Goal: Transaction & Acquisition: Purchase product/service

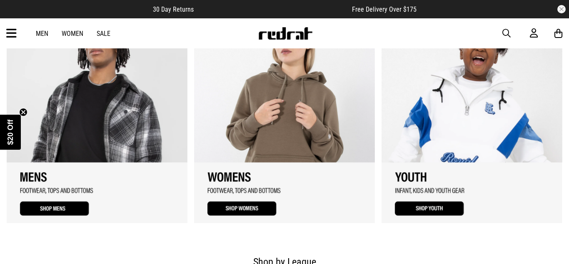
scroll to position [539, 0]
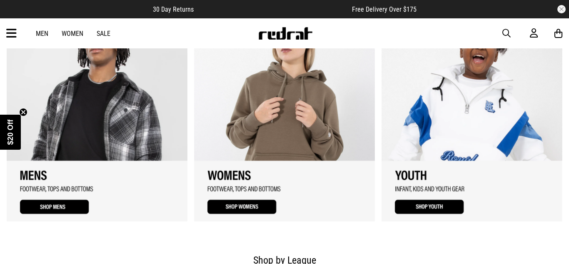
click at [14, 32] on icon at bounding box center [11, 34] width 10 height 14
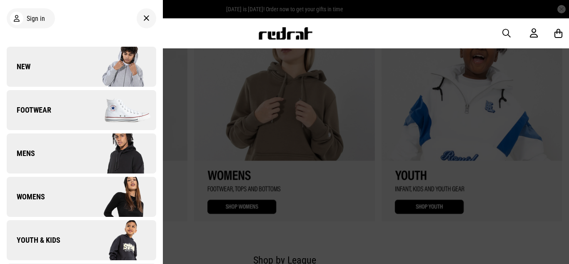
click at [47, 210] on link "Womens" at bounding box center [82, 197] width 150 height 40
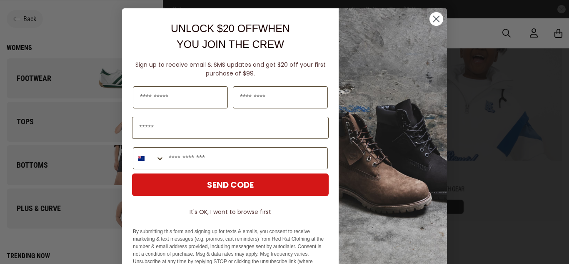
click at [437, 20] on icon "Close dialog" at bounding box center [437, 19] width 6 height 6
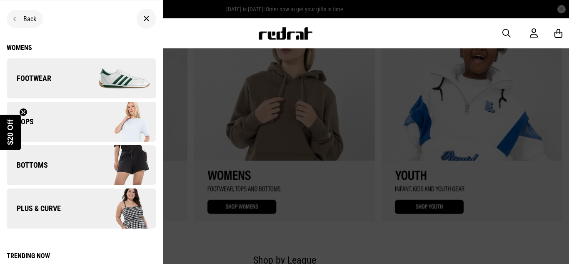
click at [107, 205] on img at bounding box center [118, 208] width 75 height 42
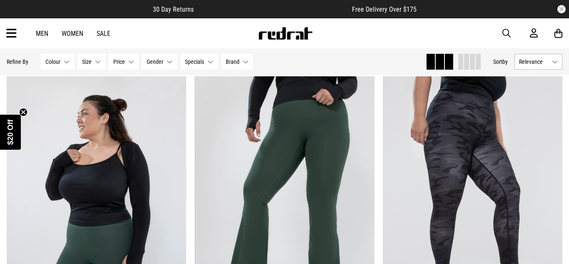
scroll to position [1322, 0]
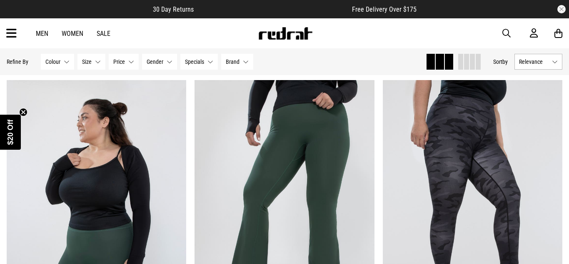
click at [15, 39] on icon at bounding box center [11, 34] width 10 height 14
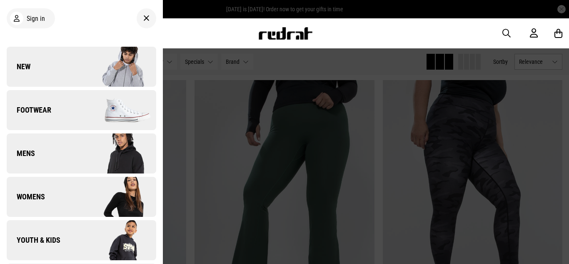
click at [50, 202] on link "Womens" at bounding box center [82, 197] width 150 height 40
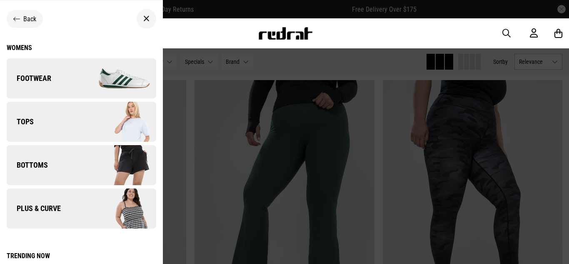
click at [78, 125] on link "Tops" at bounding box center [82, 122] width 150 height 40
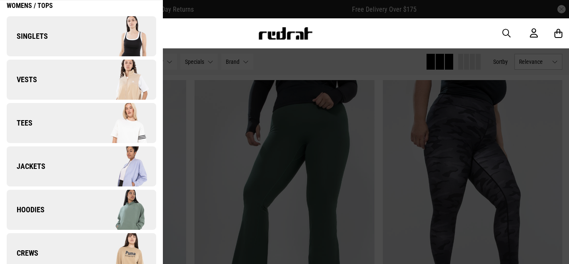
scroll to position [66, 0]
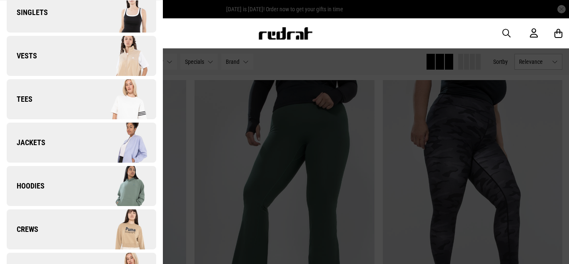
click at [78, 52] on link "Vests" at bounding box center [82, 56] width 150 height 40
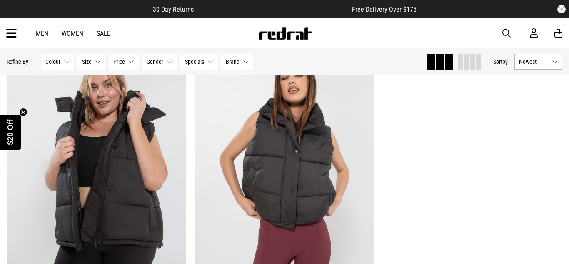
scroll to position [87, 0]
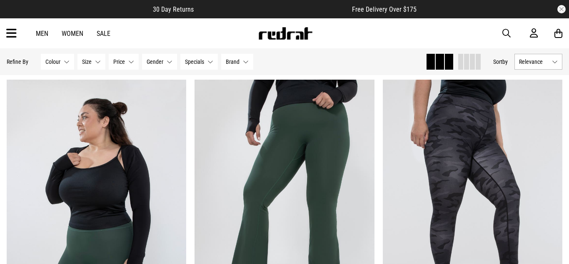
click at [77, 31] on link "Women" at bounding box center [73, 34] width 22 height 8
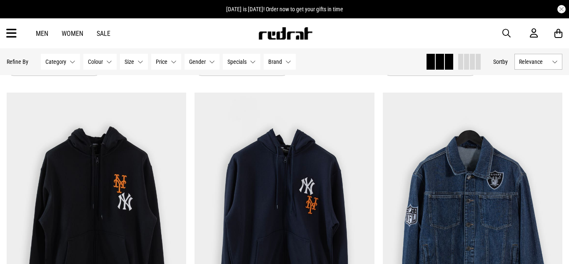
scroll to position [1300, 0]
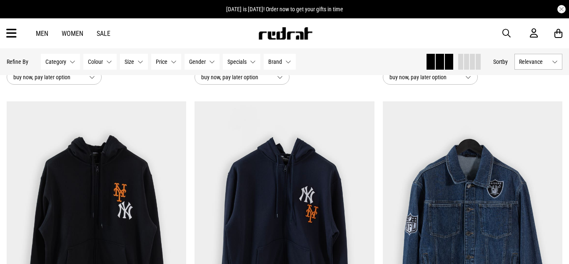
click at [6, 35] on icon at bounding box center [11, 34] width 10 height 14
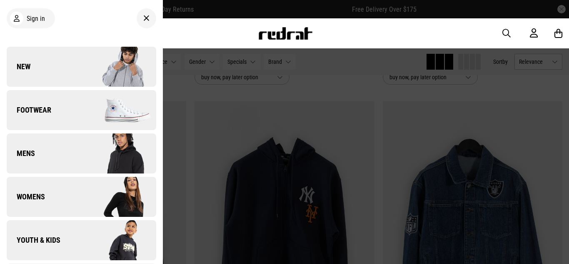
click at [333, 118] on div at bounding box center [284, 132] width 569 height 264
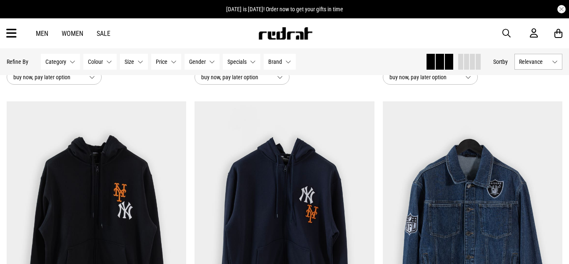
click at [290, 65] on button "Brand None selected" at bounding box center [280, 62] width 32 height 16
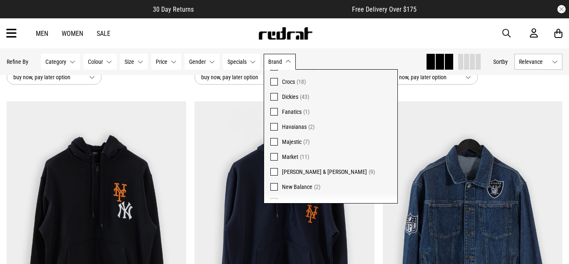
scroll to position [87, 0]
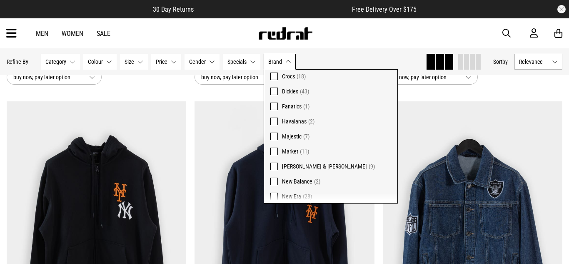
click at [295, 137] on span "Majestic" at bounding box center [292, 136] width 20 height 7
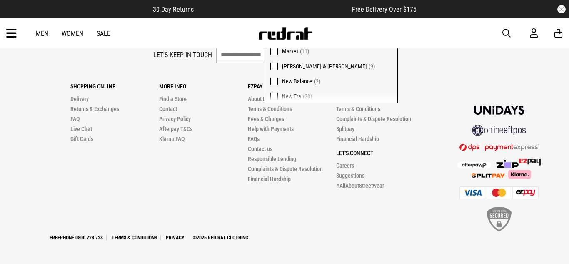
scroll to position [1178, 0]
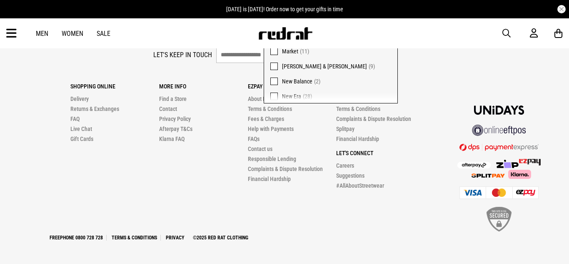
click at [557, 152] on div "Shopping Online Delivery Returns & Exchanges FAQ Live Chat Gift Cards More Info…" at bounding box center [285, 150] width 556 height 166
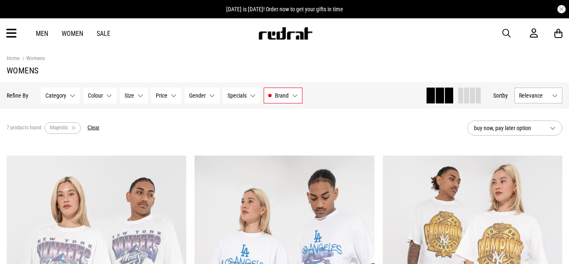
scroll to position [0, 0]
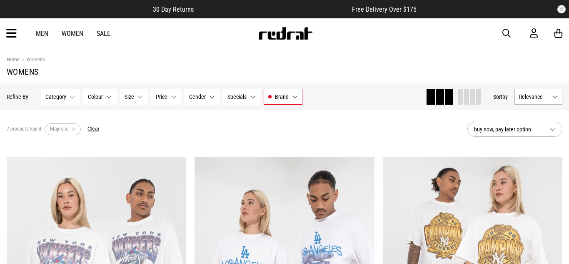
click at [267, 35] on img at bounding box center [285, 33] width 55 height 12
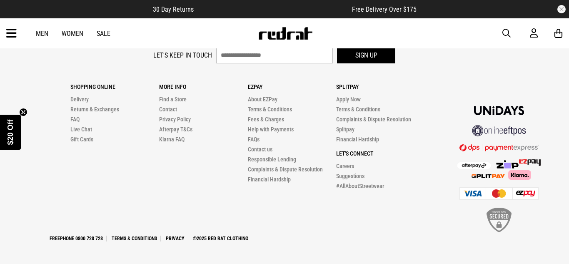
scroll to position [1811, 0]
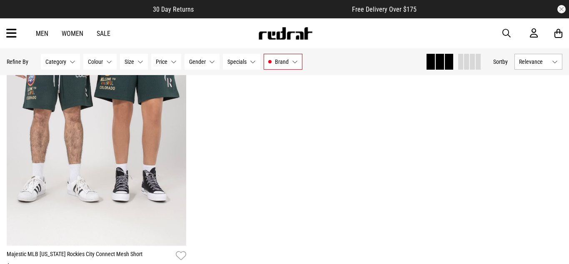
scroll to position [708, 0]
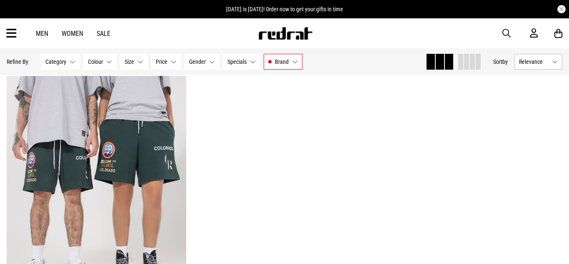
click at [67, 31] on link "Women" at bounding box center [73, 34] width 22 height 8
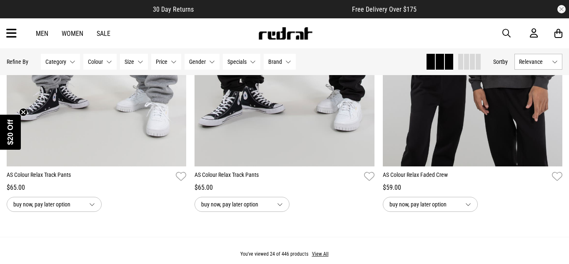
scroll to position [2433, 0]
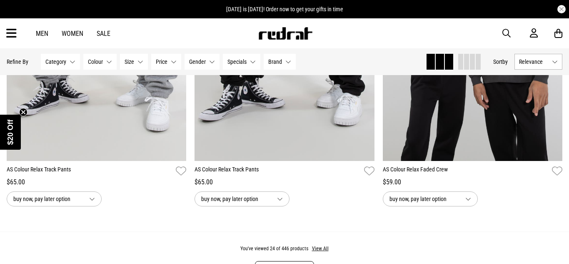
click at [10, 36] on icon at bounding box center [11, 34] width 10 height 14
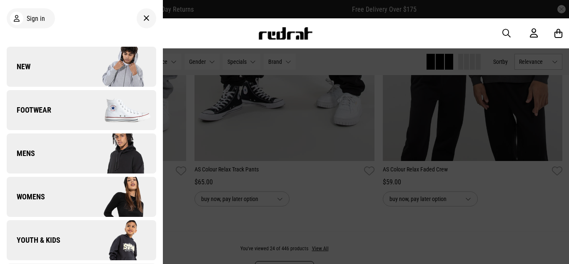
click at [157, 30] on div "Sign in New Back Footwear Back Footwear Mens Back Mens Womens Back Womens Youth…" at bounding box center [81, 132] width 163 height 264
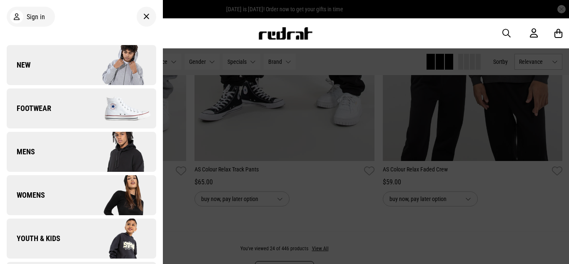
scroll to position [0, 0]
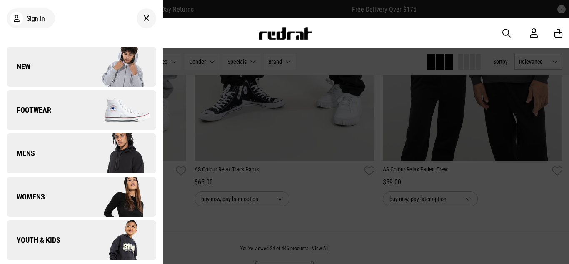
click at [146, 17] on icon at bounding box center [146, 18] width 6 height 10
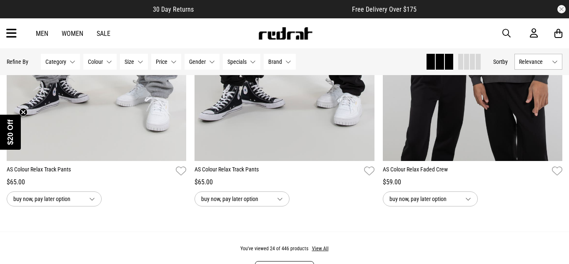
click at [74, 36] on link "Women" at bounding box center [73, 34] width 22 height 8
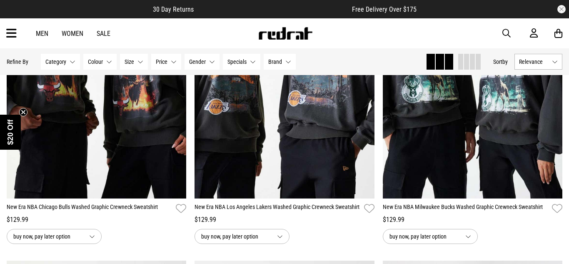
scroll to position [183, 0]
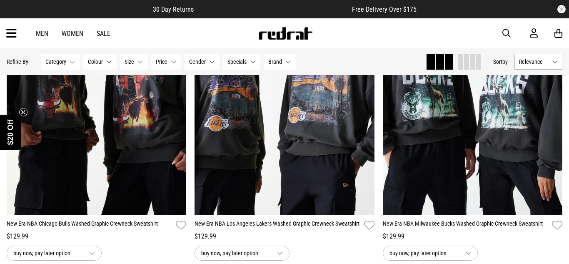
click at [65, 33] on link "Women" at bounding box center [73, 34] width 22 height 8
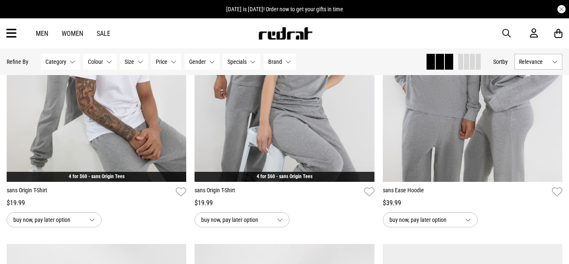
scroll to position [854, 0]
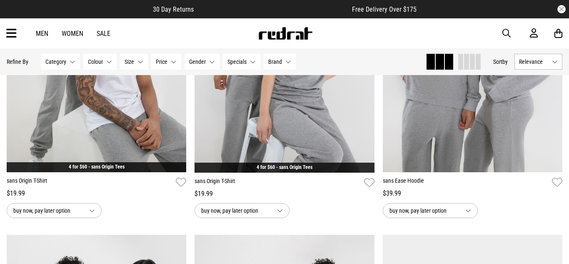
click at [285, 62] on button "Brand None selected" at bounding box center [280, 62] width 32 height 16
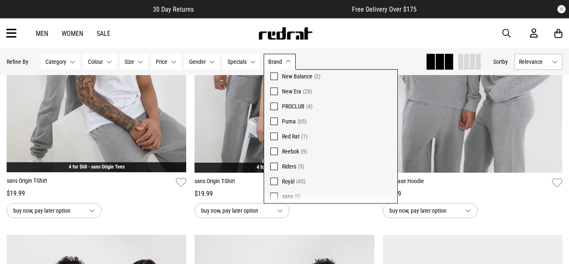
scroll to position [195, 0]
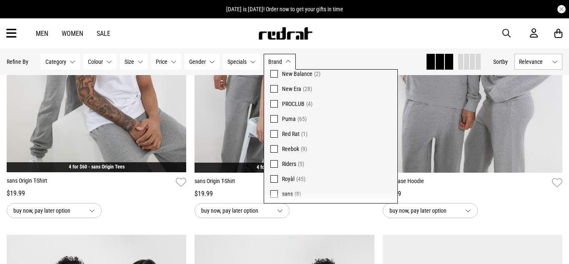
click at [290, 121] on span "Puma" at bounding box center [289, 118] width 14 height 7
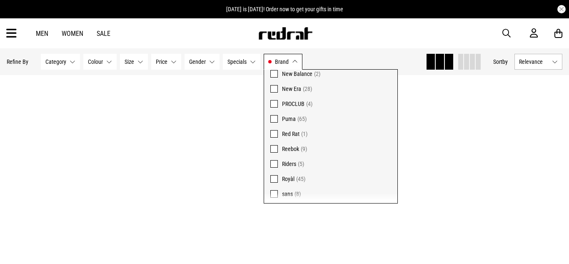
scroll to position [1046, 0]
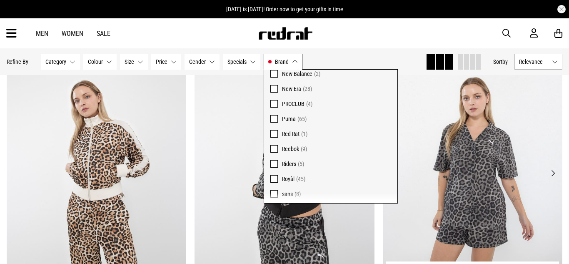
click at [478, 178] on img at bounding box center [473, 178] width 180 height 252
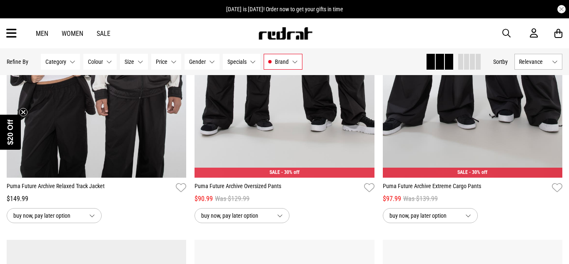
scroll to position [2624, 0]
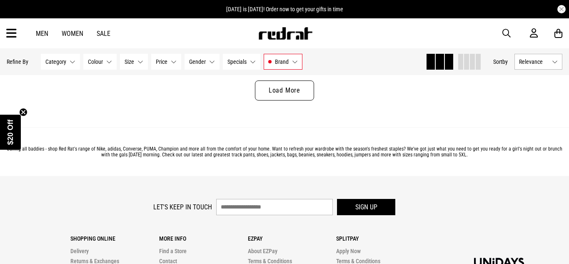
click at [303, 99] on link "Load More" at bounding box center [284, 90] width 59 height 20
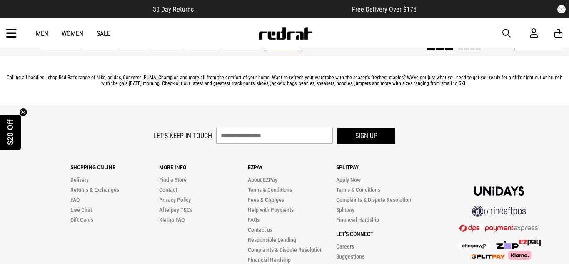
scroll to position [5207, 0]
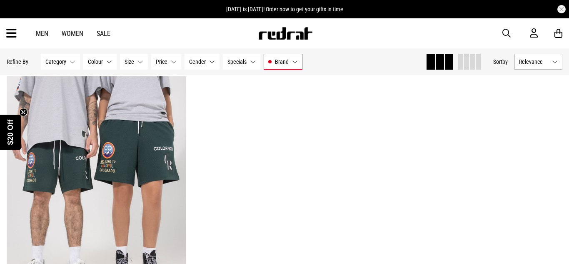
click at [276, 63] on span "Brand" at bounding box center [282, 61] width 14 height 7
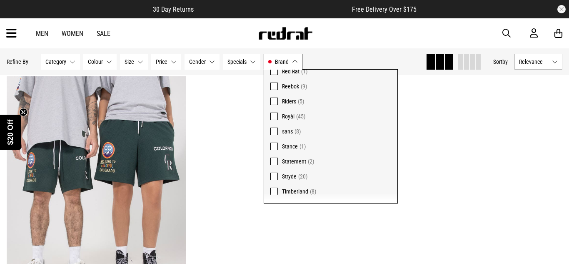
scroll to position [259, 0]
click at [284, 190] on span "Timberland" at bounding box center [295, 190] width 26 height 7
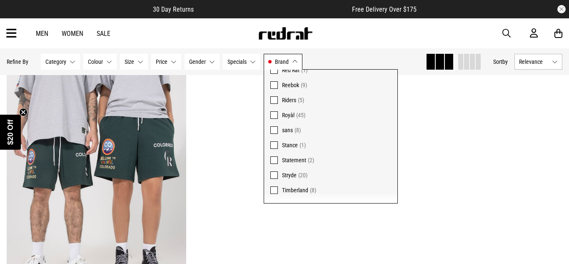
scroll to position [1339, 0]
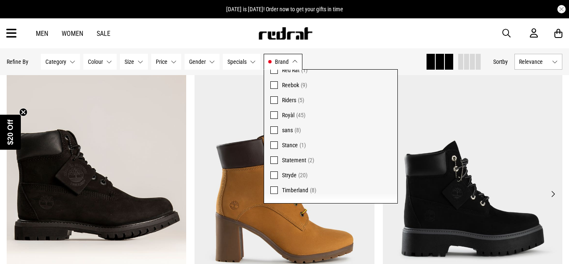
click at [495, 143] on img at bounding box center [473, 198] width 180 height 252
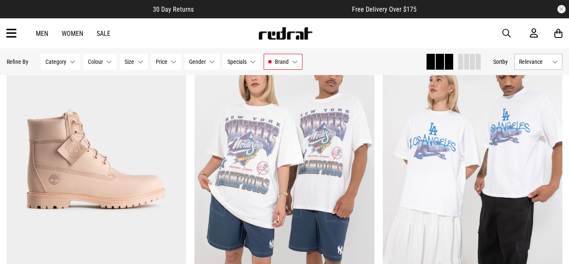
scroll to position [125, 0]
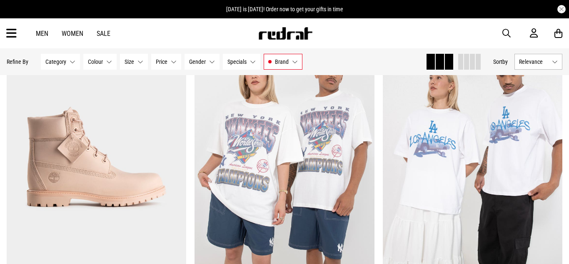
click at [72, 33] on link "Women" at bounding box center [73, 34] width 22 height 8
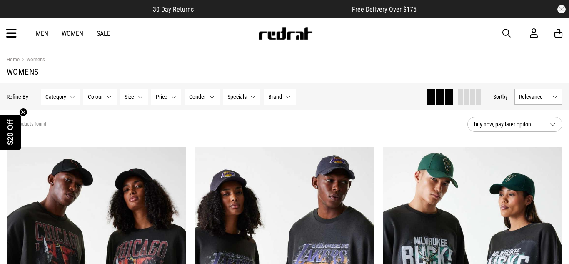
click at [270, 96] on span "Brand" at bounding box center [275, 96] width 14 height 7
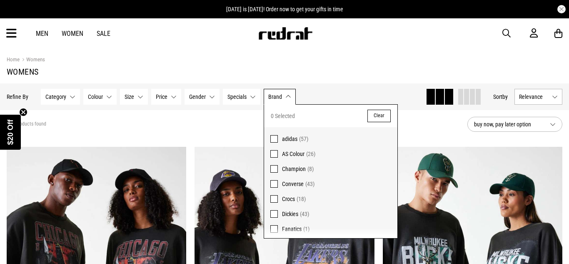
click at [290, 137] on span "adidas" at bounding box center [289, 138] width 15 height 7
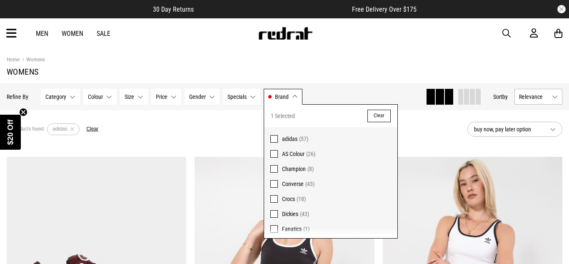
click at [414, 132] on div "57 products found Active Filters adidas Clear" at bounding box center [234, 129] width 454 height 25
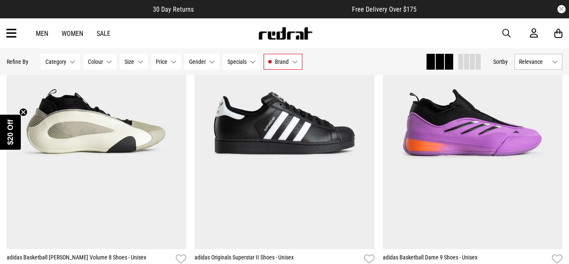
scroll to position [1100, 0]
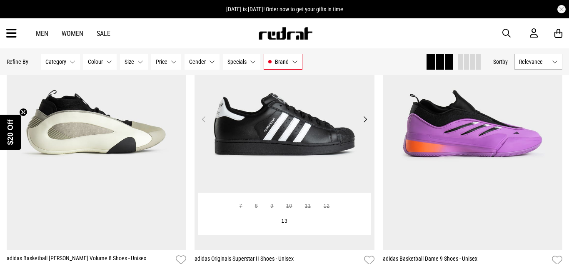
click at [366, 120] on button "Next" at bounding box center [365, 119] width 10 height 10
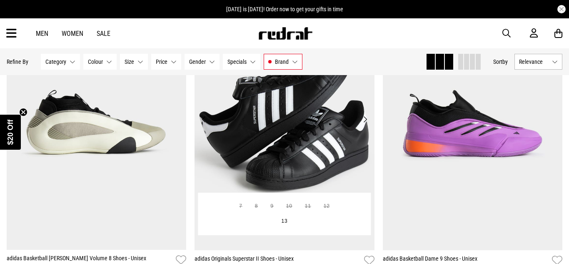
click at [366, 120] on button "Next" at bounding box center [365, 119] width 10 height 10
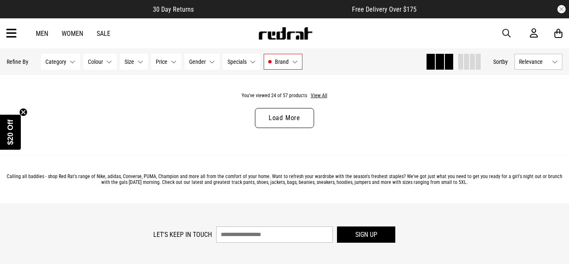
scroll to position [2600, 0]
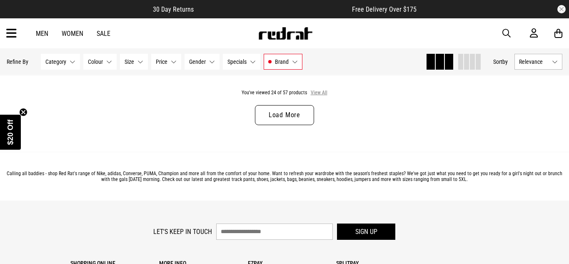
click at [320, 91] on button "View All" at bounding box center [318, 92] width 17 height 7
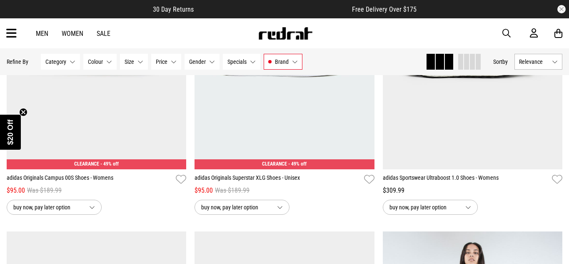
scroll to position [4633, 0]
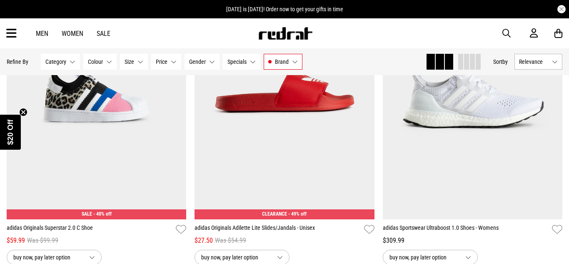
scroll to position [5500, 0]
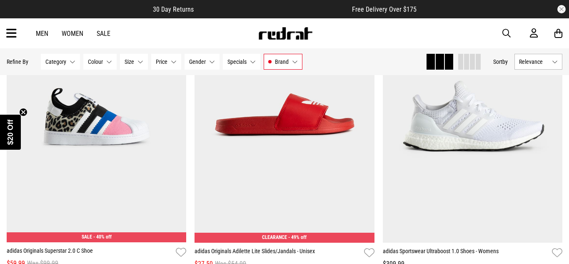
click at [285, 58] on span "Brand" at bounding box center [282, 61] width 14 height 7
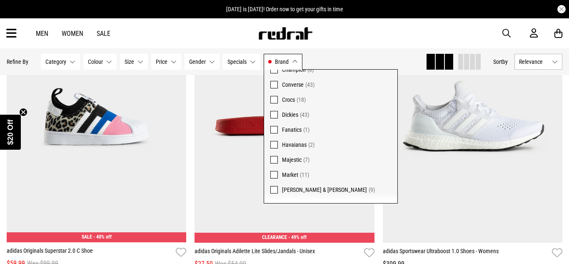
scroll to position [65, 0]
click at [293, 117] on span "Dickies (43)" at bounding box center [336, 113] width 109 height 10
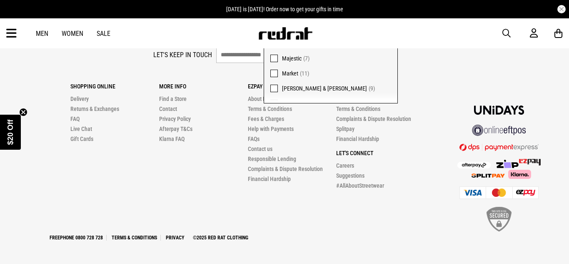
scroll to position [2747, 0]
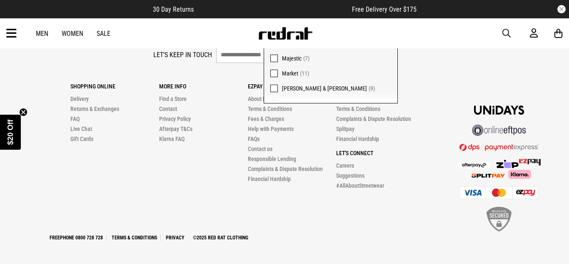
click at [540, 66] on div "Let's keep in touch Sign up" at bounding box center [285, 57] width 556 height 20
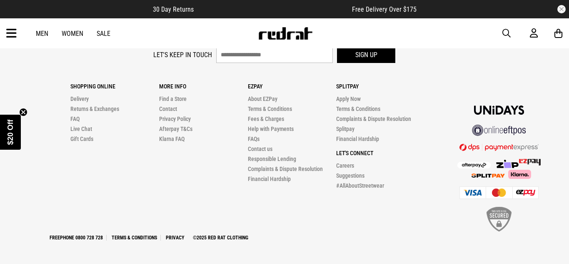
click at [563, 92] on div "Let's keep in touch Sign up Shopping Online Delivery Returns & Exchanges FAQ Li…" at bounding box center [284, 144] width 569 height 194
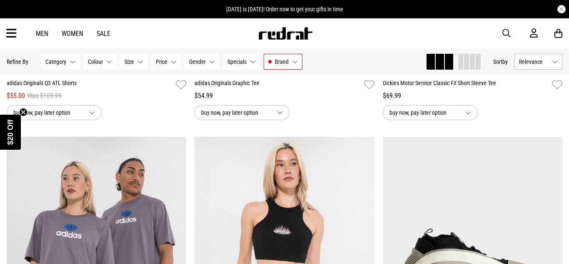
scroll to position [3850, 0]
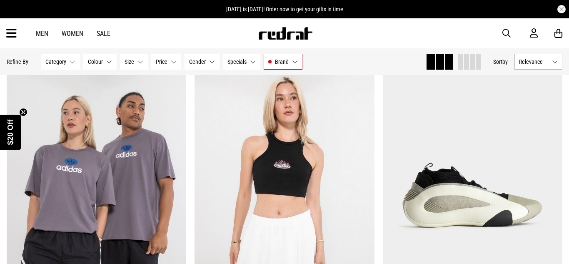
click at [285, 60] on span "Brand" at bounding box center [282, 61] width 14 height 7
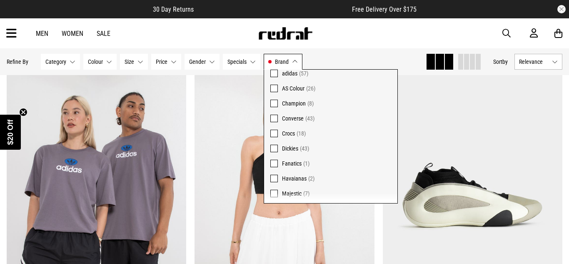
scroll to position [0, 0]
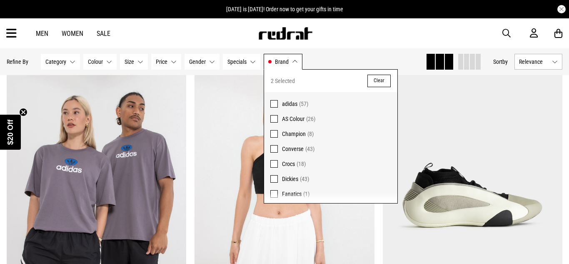
click at [276, 102] on span at bounding box center [273, 103] width 7 height 7
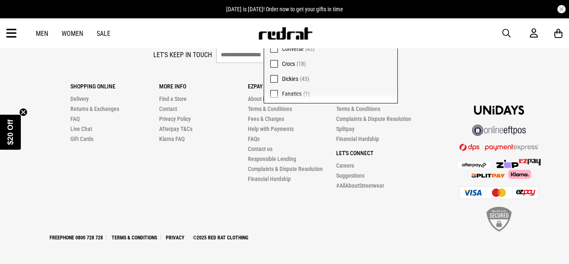
scroll to position [2747, 0]
click at [447, 89] on div at bounding box center [487, 150] width 125 height 166
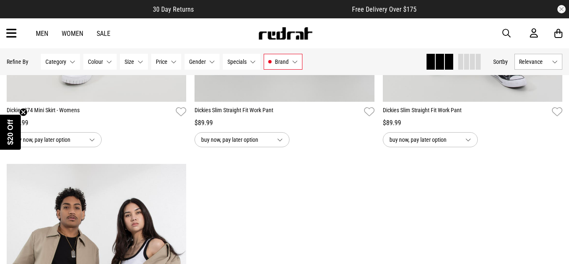
scroll to position [4359, 0]
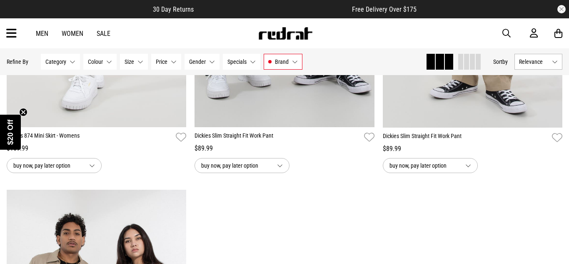
click at [292, 60] on button "Brand Dickies" at bounding box center [283, 62] width 39 height 16
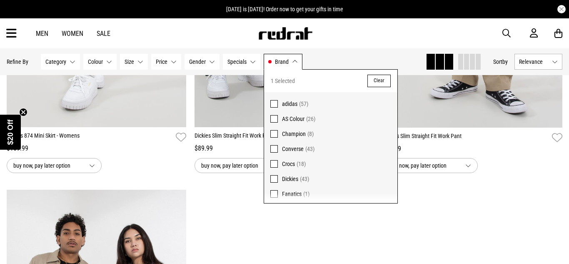
click at [274, 180] on span at bounding box center [273, 178] width 7 height 7
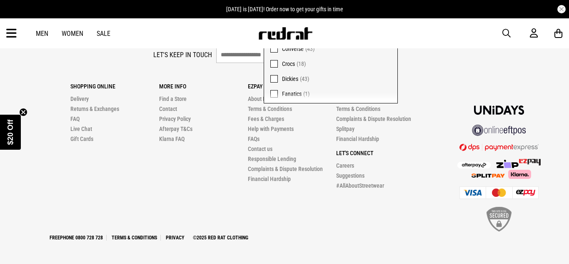
scroll to position [2737, 0]
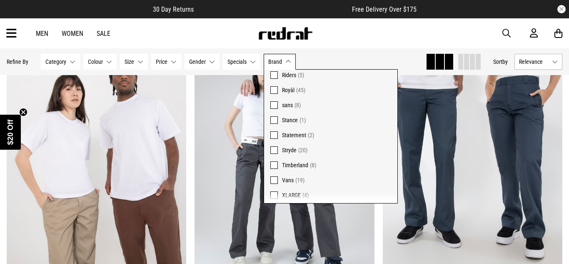
scroll to position [287, 0]
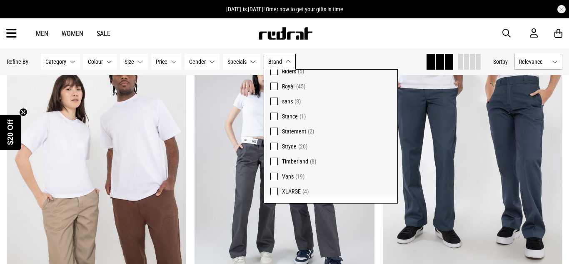
click at [290, 175] on span "Vans" at bounding box center [288, 176] width 12 height 7
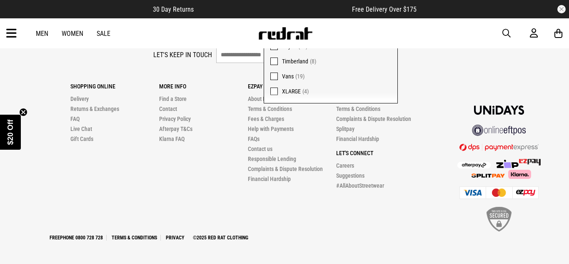
scroll to position [2433, 0]
click at [495, 69] on div at bounding box center [487, 150] width 125 height 166
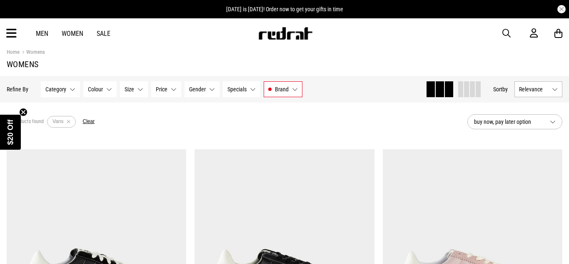
scroll to position [0, 0]
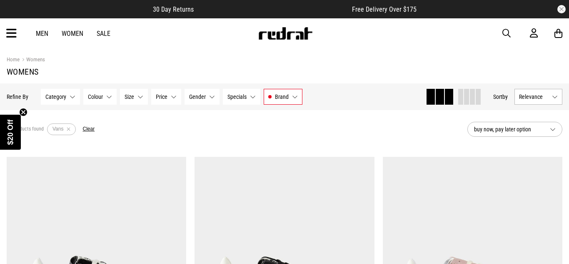
click at [76, 33] on link "Women" at bounding box center [73, 34] width 22 height 8
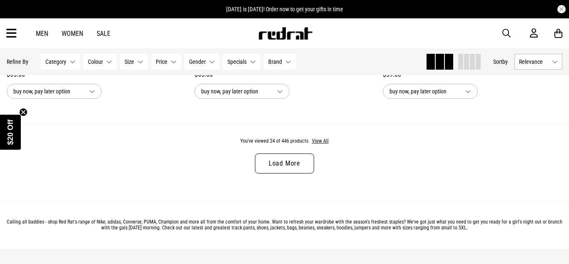
scroll to position [2517, 0]
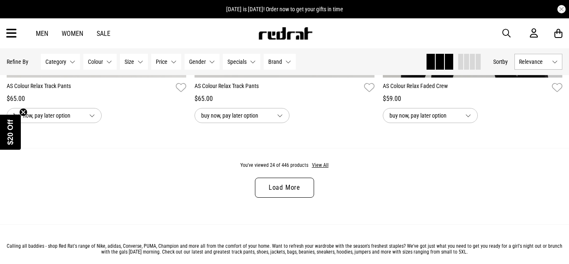
click at [307, 186] on link "Load More" at bounding box center [284, 187] width 59 height 20
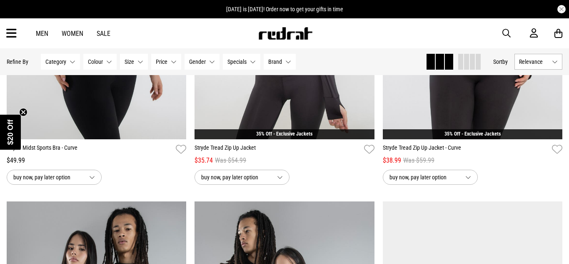
scroll to position [4350, 0]
